Goal: Information Seeking & Learning: Learn about a topic

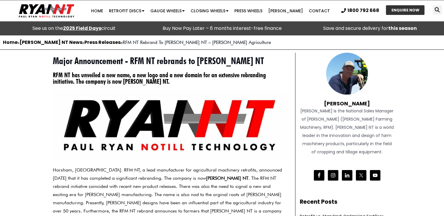
click at [83, 28] on strong "2025 Field Days" at bounding box center [82, 28] width 38 height 7
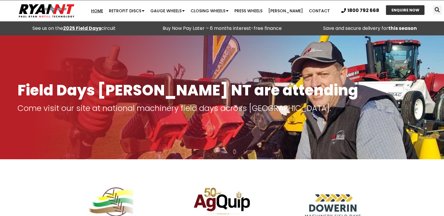
click at [104, 11] on link "Home" at bounding box center [97, 11] width 18 height 12
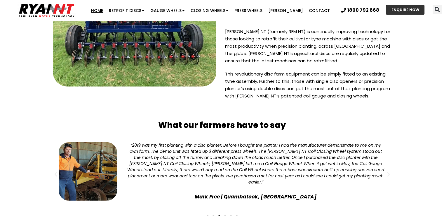
scroll to position [1461, 0]
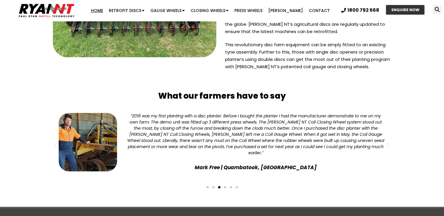
click at [139, 113] on div "“2019 was my first planting with a disc planter. Before I bought the planter I …" at bounding box center [256, 134] width 260 height 43
click at [100, 113] on img "3 / 6" at bounding box center [88, 142] width 58 height 58
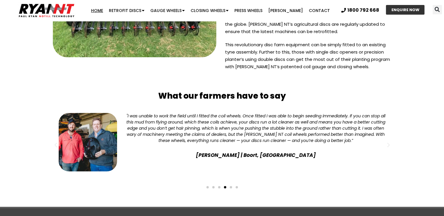
click at [395, 107] on div "For father-and-son team [PERSON_NAME] and [PERSON_NAME], retrofitting their Fle…" at bounding box center [222, 154] width 351 height 94
click at [395, 107] on div "For father-and-son team Gary and Seth Roberts, retrofitting their Flexi-Coil ST…" at bounding box center [222, 154] width 351 height 94
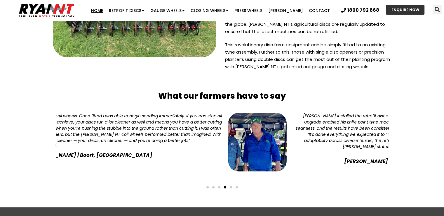
click at [164, 113] on div ""I was unable to work the field until I fitted the coil wheels. Once fitted I w…" at bounding box center [92, 128] width 260 height 31
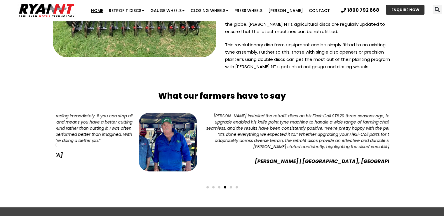
click at [2, 107] on section "For father-and-son team Gary and Seth Roberts, retrofitting their Flexi-Coil ST…" at bounding box center [222, 157] width 444 height 100
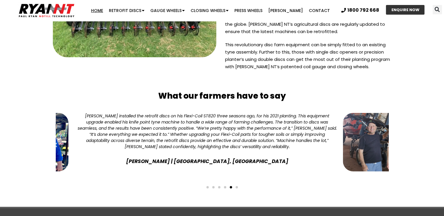
click at [92, 113] on div "Gavin installed the retrofit discs on his Flexi-Coil ST820 three seasons ago, f…" at bounding box center [207, 131] width 260 height 37
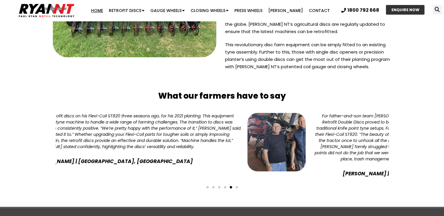
click at [39, 107] on section "For father-and-son team Gary and Seth Roberts, retrofitting their Flexi-Coil ST…" at bounding box center [222, 157] width 444 height 100
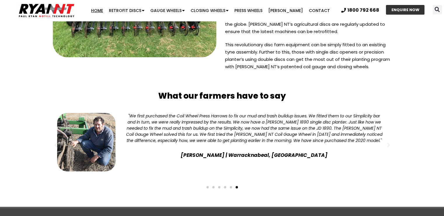
click at [0, 107] on section "For father-and-son team Gary and Seth Roberts, retrofitting their Flexi-Coil ST…" at bounding box center [222, 157] width 444 height 100
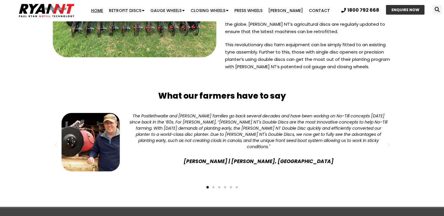
click at [16, 107] on section "For father-and-son team Gary and Seth Roberts, retrofitting their Flexi-Coil ST…" at bounding box center [222, 157] width 444 height 100
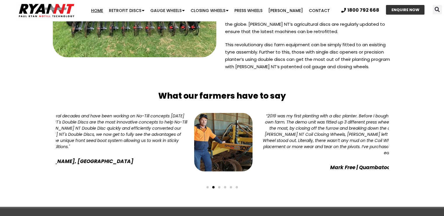
click at [89, 113] on div "The Postlethwaite and Ryan families go back several decades and have been worki…" at bounding box center [58, 142] width 260 height 58
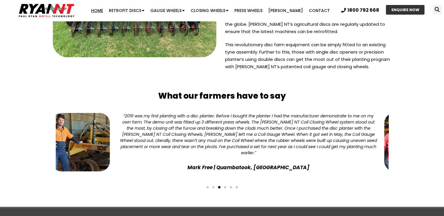
click at [190, 113] on div "“2019 was my first planting with a disc planter. Before I bought the planter I …" at bounding box center [249, 134] width 260 height 43
